Goal: Register for event/course

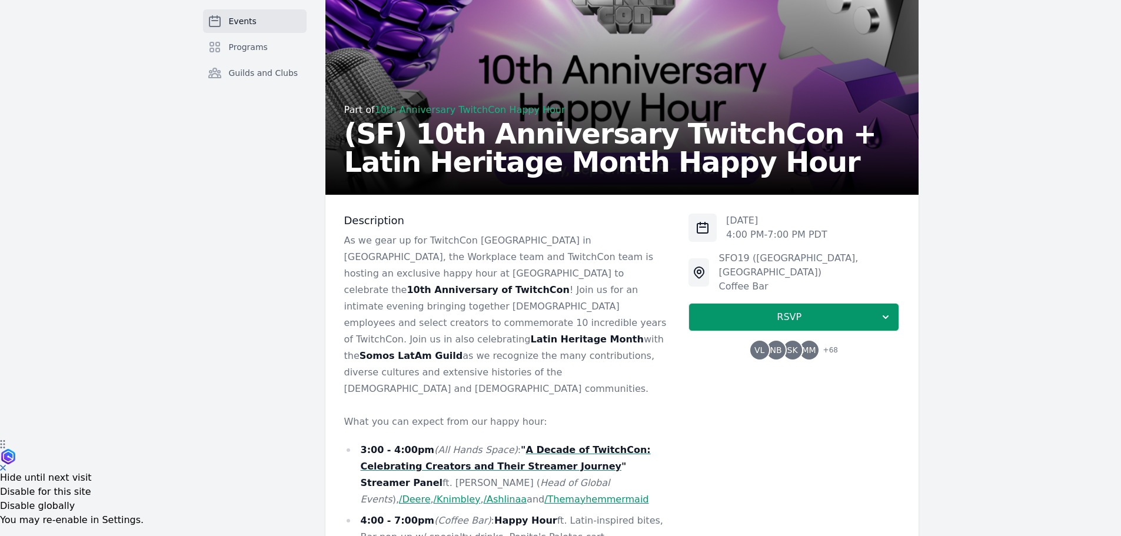
scroll to position [118, 0]
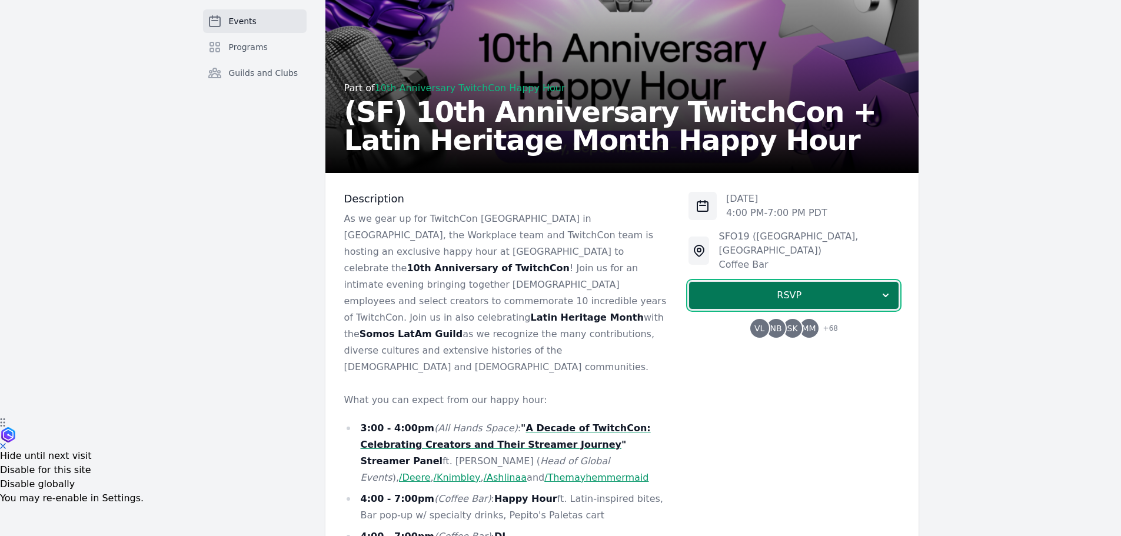
click at [878, 288] on span "RSVP" at bounding box center [789, 295] width 181 height 14
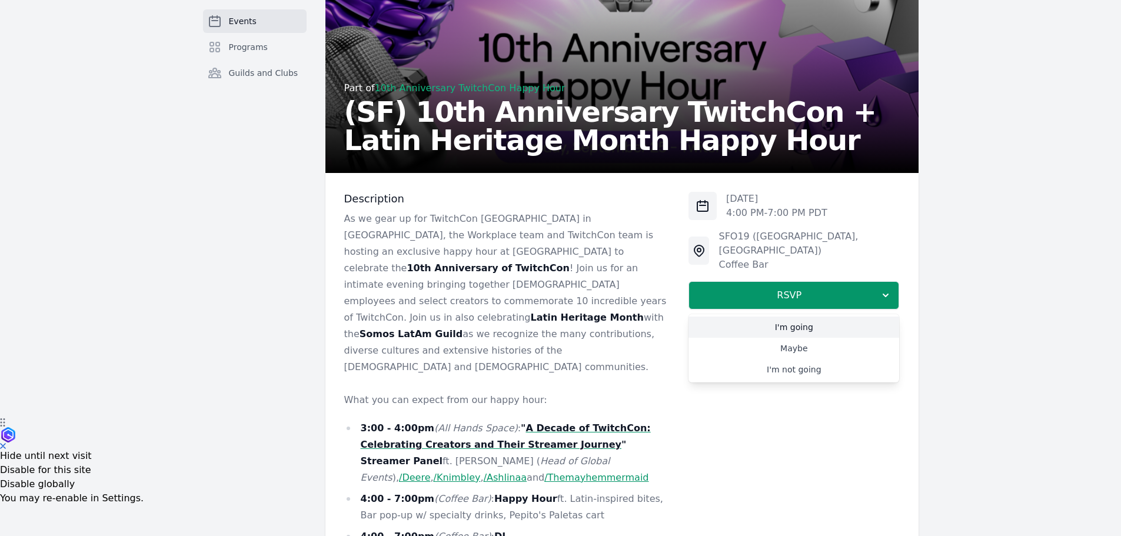
click at [810, 317] on link "I'm going" at bounding box center [794, 327] width 211 height 21
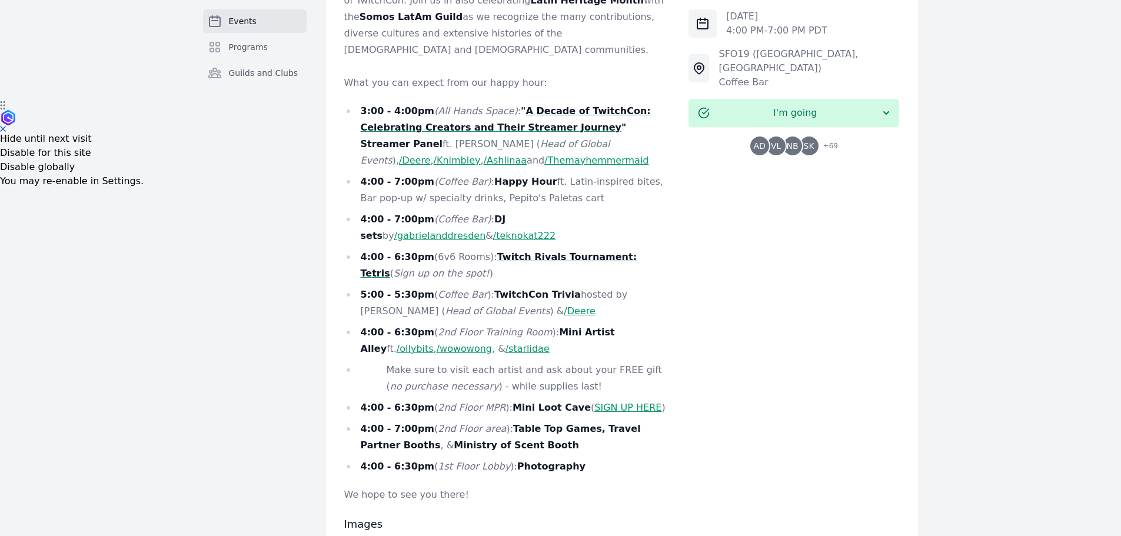
scroll to position [447, 0]
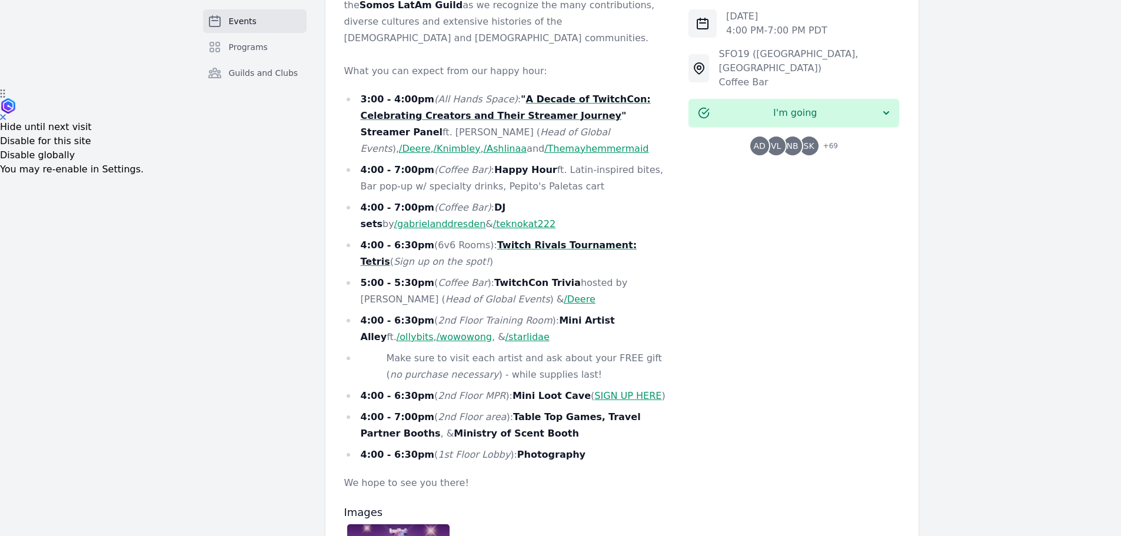
click at [594, 390] on link "SIGN UP HERE" at bounding box center [627, 395] width 67 height 11
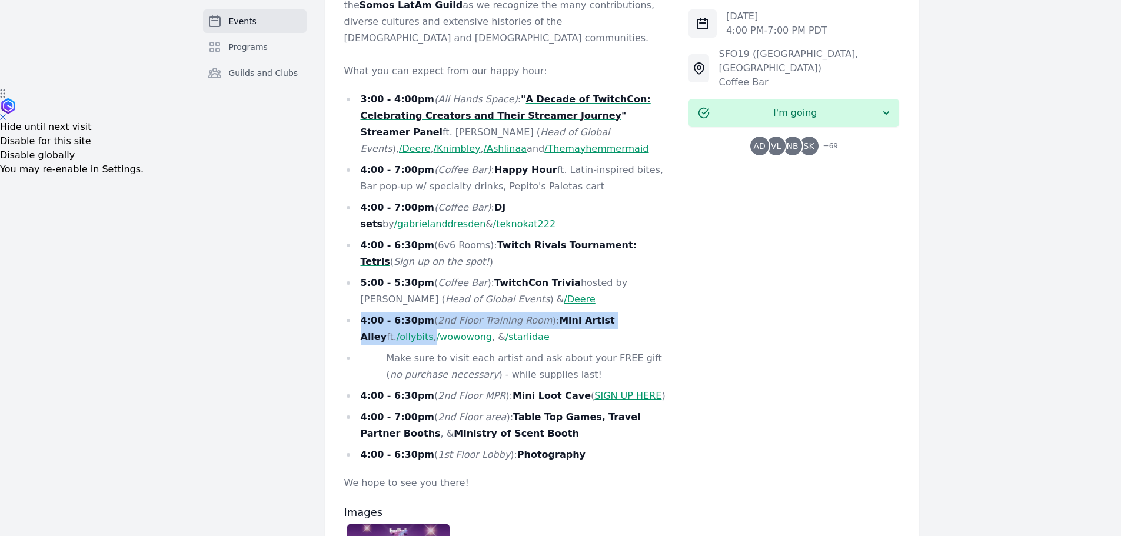
drag, startPoint x: 360, startPoint y: 271, endPoint x: 473, endPoint y: 271, distance: 113.6
click at [660, 259] on ul "3:00 - 4:00pm (All Hands Space) : " A Decade of TwitchCon: Celebrating Creators…" at bounding box center [507, 277] width 326 height 372
copy li "4:00 - 6:30pm ( 2nd Floor Training Room ): Mini Artist Alley ft. /ollybits ,"
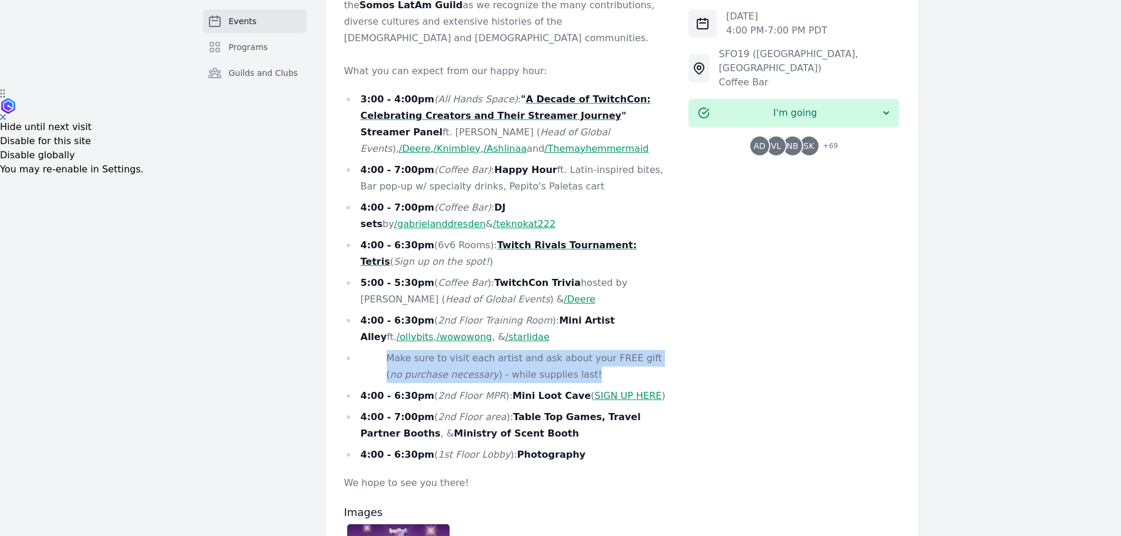
drag, startPoint x: 387, startPoint y: 311, endPoint x: 557, endPoint y: 320, distance: 170.9
click at [557, 350] on li "Make sure to visit each artist and ask about your FREE gift ( no purchase neces…" at bounding box center [507, 366] width 326 height 33
drag, startPoint x: 534, startPoint y: 268, endPoint x: 537, endPoint y: 317, distance: 49.0
click at [574, 327] on ul "3:00 - 4:00pm (All Hands Space) : " A Decade of TwitchCon: Celebrating Creators…" at bounding box center [507, 277] width 326 height 372
copy ul "Mini Artist Alley ft. /ollybits , /wowowong , & /starlidae Make sure to visit e…"
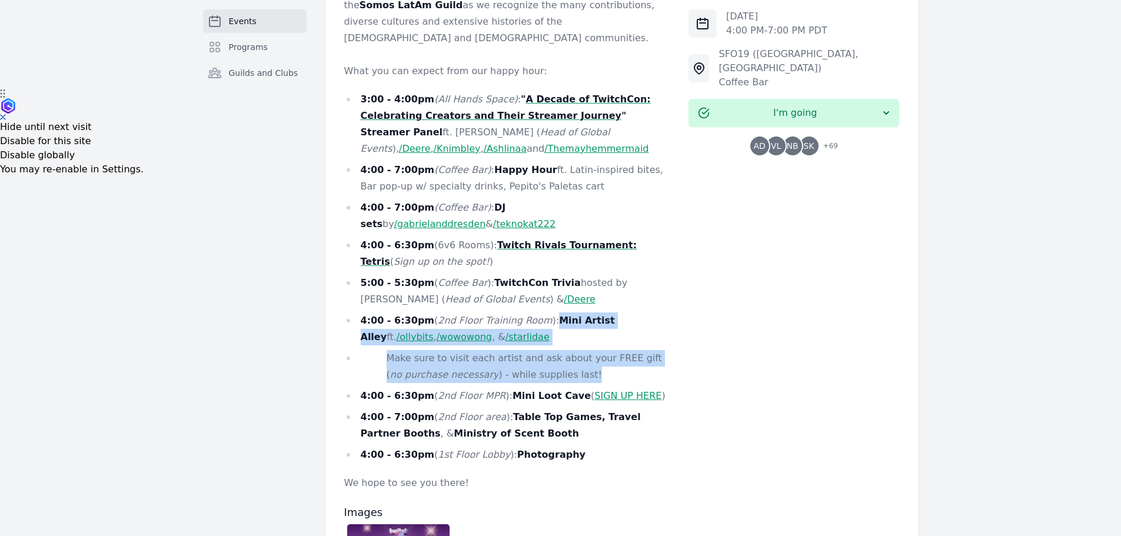
copy ul "Mini Artist Alley ft. /ollybits , /wowowong , & /starlidae Make sure to visit e…"
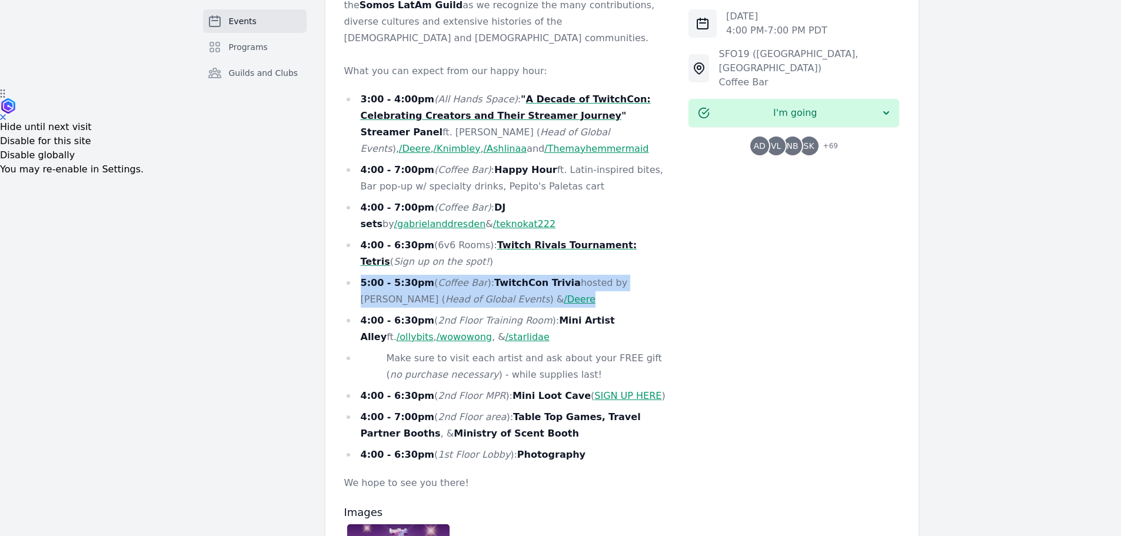
drag, startPoint x: 362, startPoint y: 234, endPoint x: 548, endPoint y: 252, distance: 186.8
click at [548, 275] on li "5:00 - 5:30pm ( Coffee Bar ): TwitchCon Trivia hosted by [PERSON_NAME] ( Head o…" at bounding box center [507, 291] width 326 height 33
copy li "5:00 - 5:30pm ( Coffee Bar ): TwitchCon Trivia hosted by [PERSON_NAME] ( Head o…"
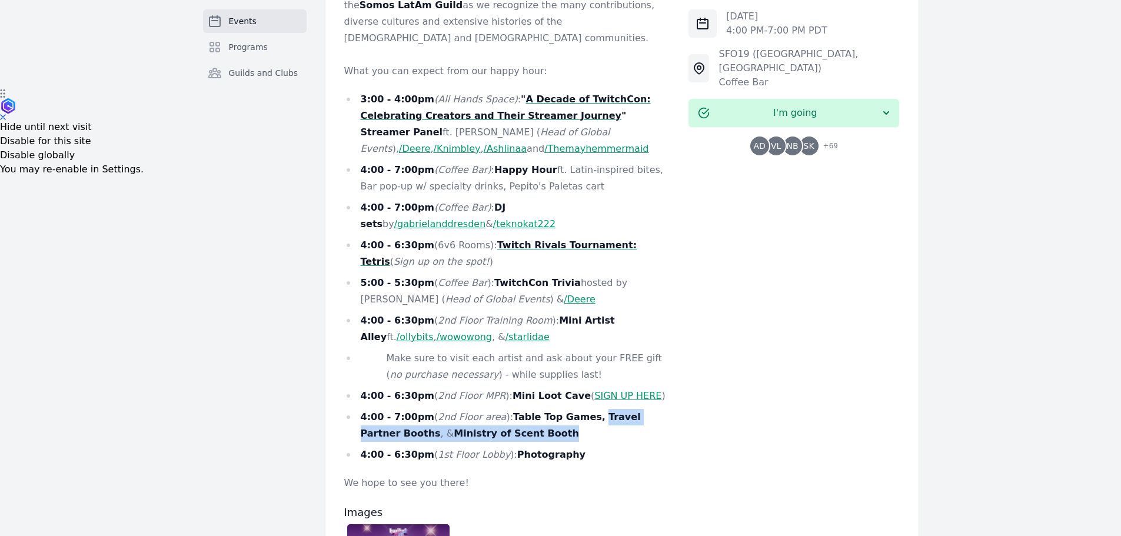
drag, startPoint x: 567, startPoint y: 371, endPoint x: 575, endPoint y: 385, distance: 16.1
click at [575, 409] on li "4:00 - 7:00pm ( 2nd Floor area ): Table Top Games, Travel Partner Booths , & Mi…" at bounding box center [507, 425] width 326 height 33
copy li "Travel Partner Booths , & Ministry of Scent Booth"
click at [368, 409] on li "4:00 - 7:00pm ( 2nd Floor area ): Table Top Games, Travel Partner Booths , & Mi…" at bounding box center [507, 425] width 326 height 33
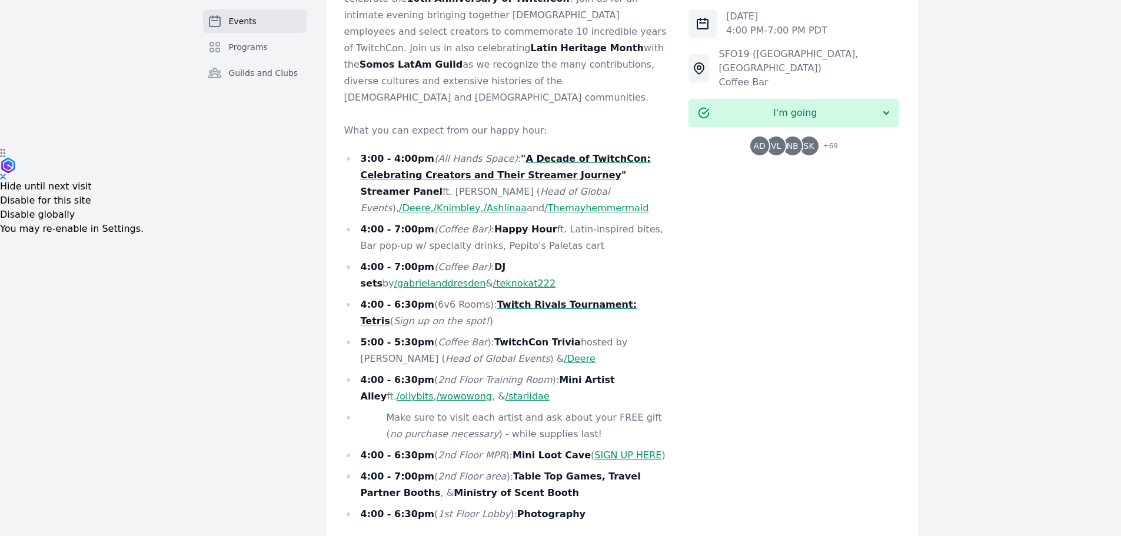
scroll to position [388, 0]
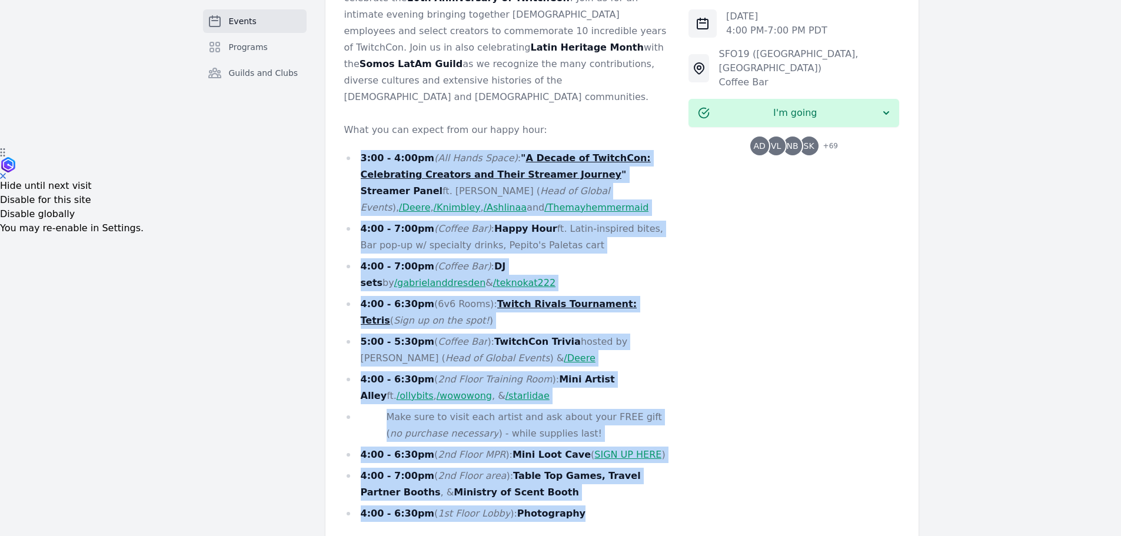
drag, startPoint x: 544, startPoint y: 462, endPoint x: 350, endPoint y: 101, distance: 410.0
click at [350, 150] on ul "3:00 - 4:00pm (All Hands Space) : " A Decade of TwitchCon: Celebrating Creators…" at bounding box center [507, 336] width 326 height 372
copy ul "2:53 - 2:32lo (Ips Dolor Sitam) : " C Adipis el SeddoeIus: Temporincid Utlabore…"
